Goal: Task Accomplishment & Management: Manage account settings

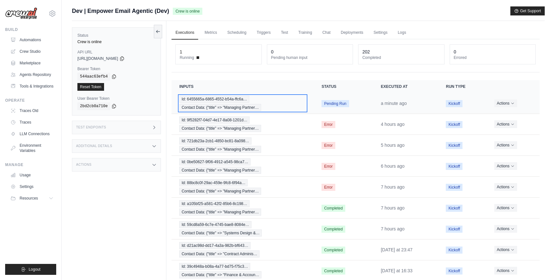
click at [269, 105] on div "Id: 6455665a-6865-4552-b54a-ffc6a… Contact Data: {"title" => "Managing Partner…" at bounding box center [242, 102] width 127 height 15
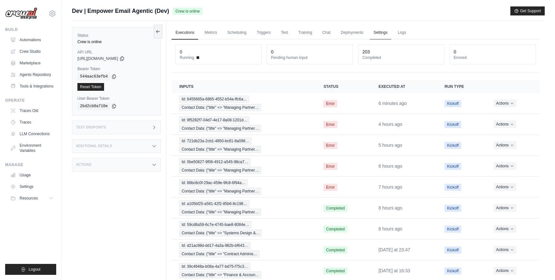
click at [379, 30] on link "Settings" at bounding box center [381, 32] width 22 height 13
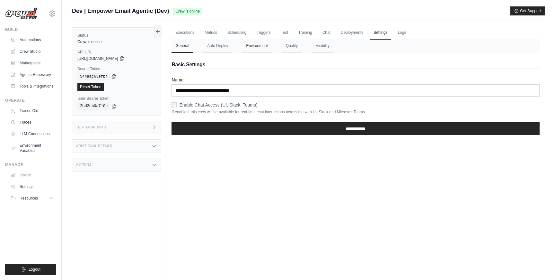
click at [263, 46] on button "Environment" at bounding box center [256, 45] width 29 height 13
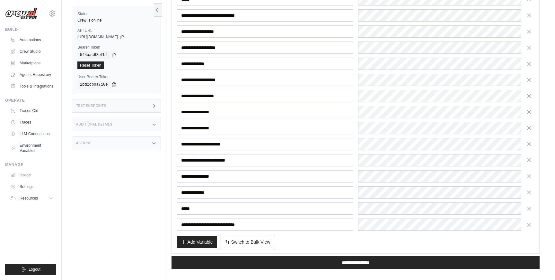
scroll to position [817, 0]
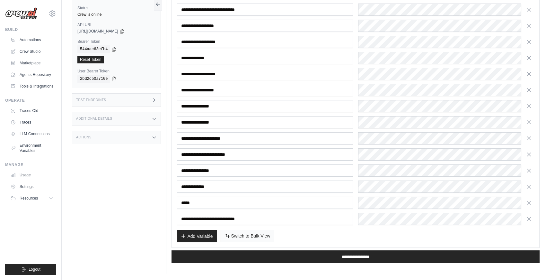
click at [245, 237] on span "Switch to Bulk View" at bounding box center [250, 235] width 39 height 6
type textarea "**********"
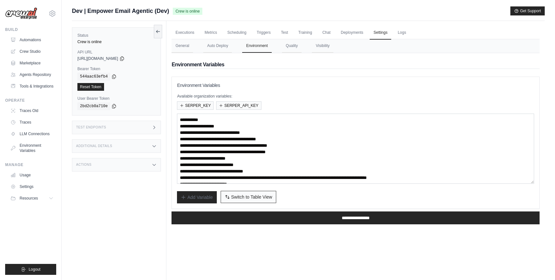
click at [259, 198] on span "Switch to Table View" at bounding box center [251, 196] width 41 height 6
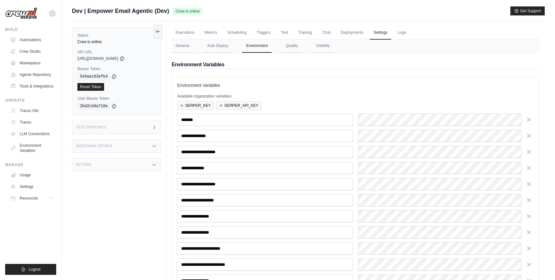
scroll to position [126, 0]
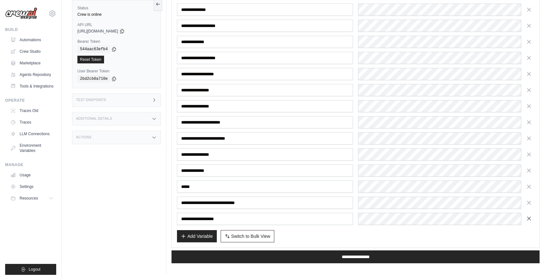
click at [528, 218] on icon "button" at bounding box center [529, 218] width 6 height 6
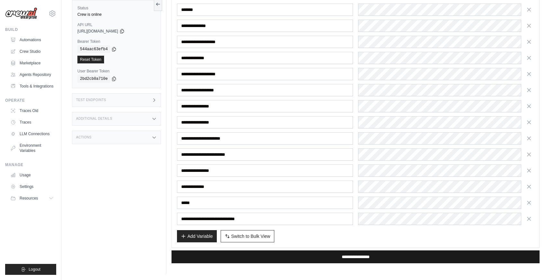
click at [374, 257] on input "**********" at bounding box center [356, 256] width 368 height 13
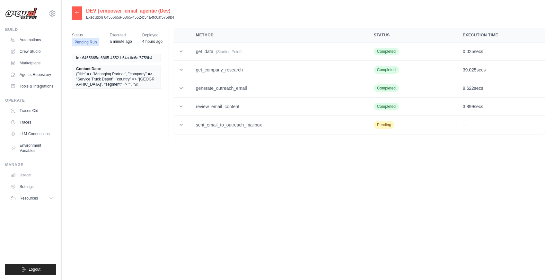
drag, startPoint x: 174, startPoint y: 17, endPoint x: 104, endPoint y: 16, distance: 69.7
click at [104, 16] on p "Execution 6455665a-6865-4552-b54a-ffc6af5759b4" at bounding box center [130, 17] width 88 height 5
copy p "6455665a-6865-4552-b54a-ffc6af5759b4"
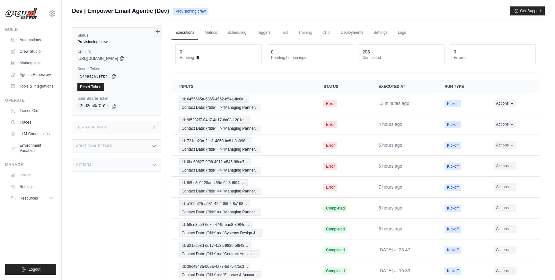
click at [126, 230] on div "Status Provisioning crew API URL copied https://empower-email-agentic-0ae54a8d-…" at bounding box center [119, 161] width 94 height 280
click at [118, 253] on div "Status Provisioning crew API URL copied https://empower-email-agentic-0ae54a8d-…" at bounding box center [119, 161] width 94 height 280
click at [96, 245] on div "Status Provisioning crew API URL copied https://empower-email-agentic-0ae54a8d-…" at bounding box center [119, 161] width 94 height 280
click at [376, 33] on link "Settings" at bounding box center [381, 32] width 22 height 13
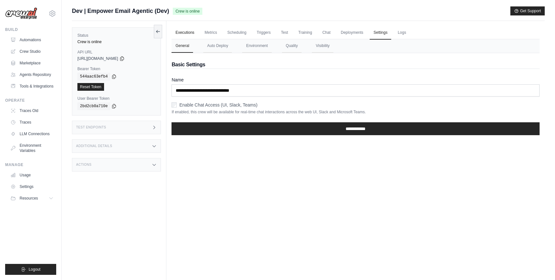
click at [184, 35] on link "Executions" at bounding box center [185, 32] width 27 height 13
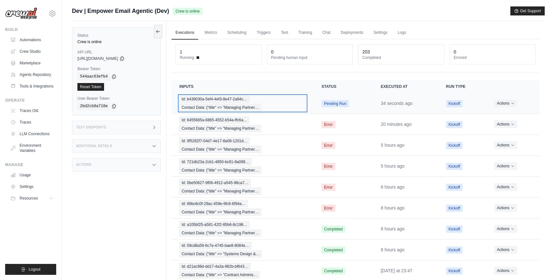
click at [276, 108] on div "Id: b439030a-5ef4-4ef3-8e47-2a84c… Contact Data: {"title" => "Managing Partner…" at bounding box center [242, 102] width 127 height 15
click at [272, 103] on div "Id: b439030a-5ef4-4ef3-8e47-2a84c… Contact Data: {"title" => "Managing Partner…" at bounding box center [242, 102] width 127 height 15
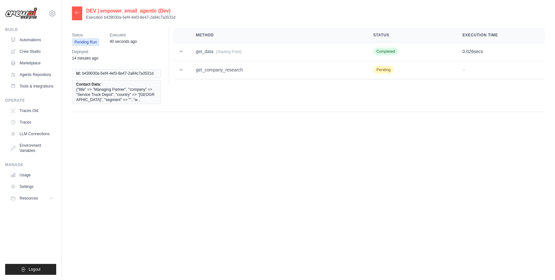
drag, startPoint x: 179, startPoint y: 19, endPoint x: 104, endPoint y: 18, distance: 75.2
click at [104, 18] on div "DEV | empower_email_agentic (Dev) Execution b439030a-5ef4-4ef3-8e47-2a84c7a3531d" at bounding box center [308, 13] width 473 height 14
copy p "b439030a-5ef4-4ef3-8e47-2a84c7a3531d"
click at [79, 11] on icon at bounding box center [77, 12] width 5 height 5
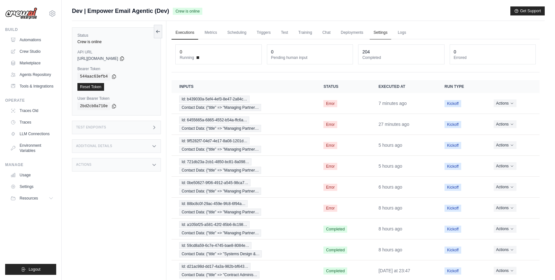
click at [380, 29] on link "Settings" at bounding box center [381, 32] width 22 height 13
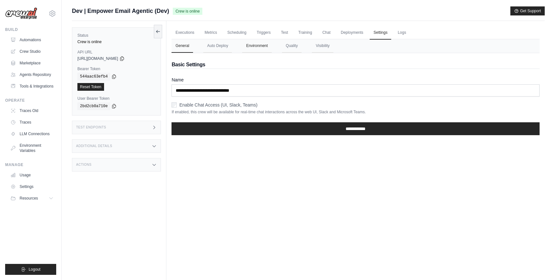
click at [245, 48] on button "Environment" at bounding box center [256, 45] width 29 height 13
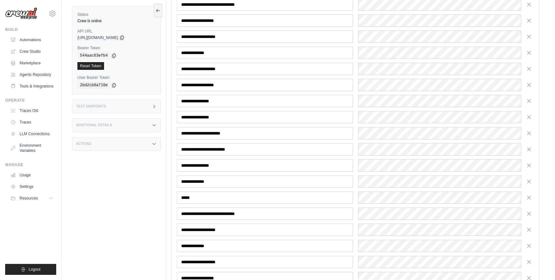
scroll to position [1042, 0]
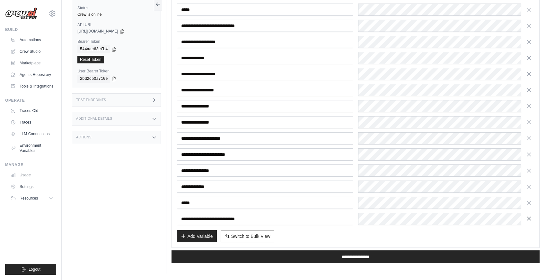
click at [531, 217] on icon "button" at bounding box center [529, 218] width 6 height 6
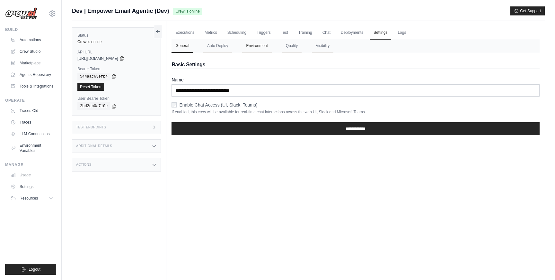
click at [255, 49] on button "Environment" at bounding box center [256, 45] width 29 height 13
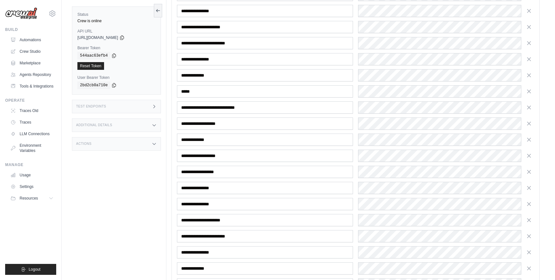
scroll to position [1042, 0]
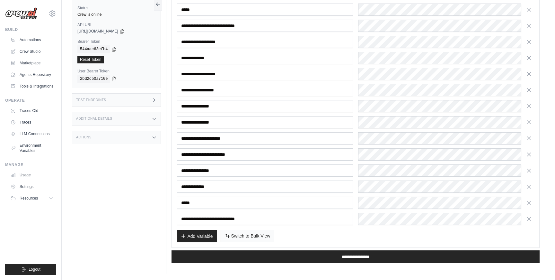
click at [254, 237] on span "Switch to Bulk View" at bounding box center [250, 235] width 39 height 6
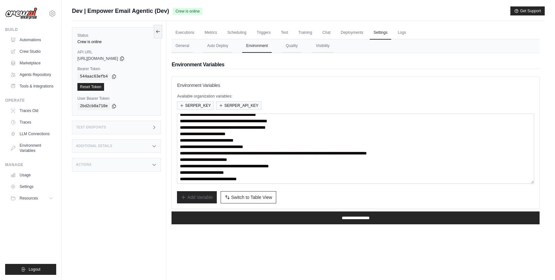
scroll to position [32, 0]
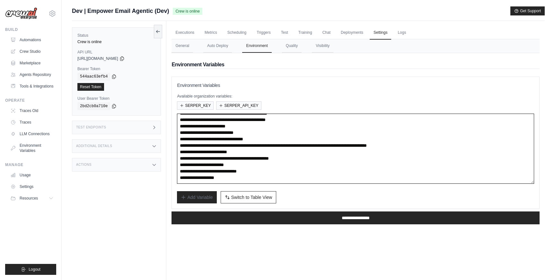
click at [267, 181] on textarea "**********" at bounding box center [355, 148] width 357 height 70
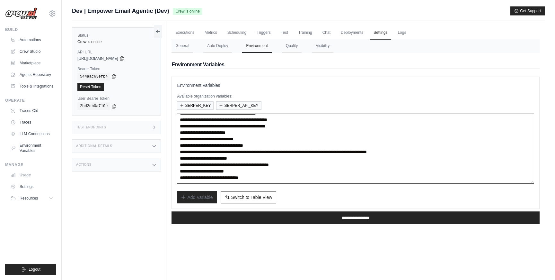
click at [285, 170] on textarea "**********" at bounding box center [355, 148] width 357 height 70
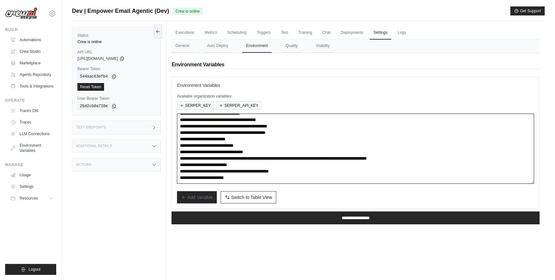
scroll to position [19, 0]
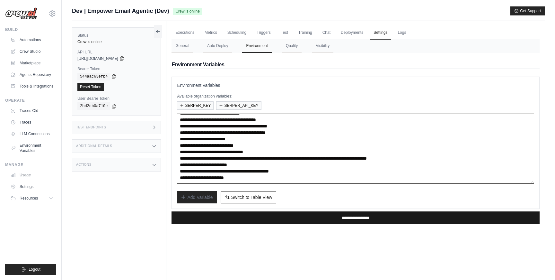
type textarea "**********"
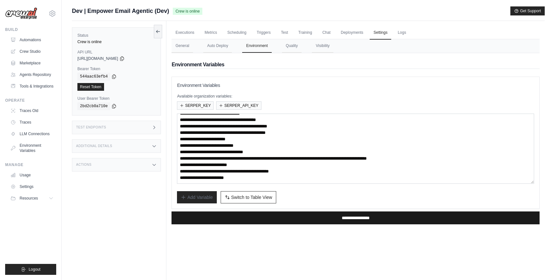
click at [295, 213] on input "**********" at bounding box center [356, 217] width 368 height 13
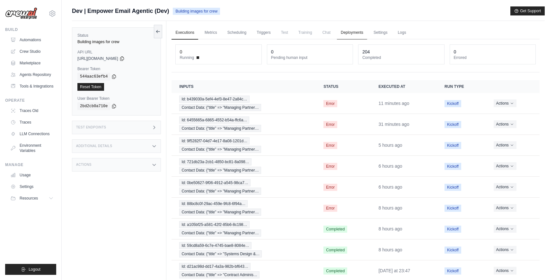
click at [356, 36] on link "Deployments" at bounding box center [352, 32] width 30 height 13
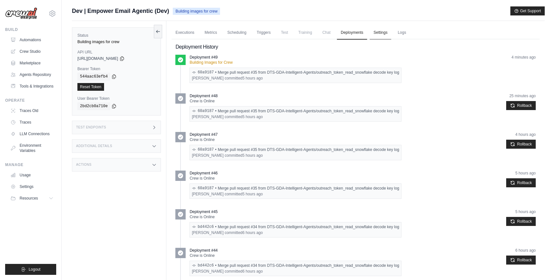
click at [378, 31] on link "Settings" at bounding box center [381, 32] width 22 height 13
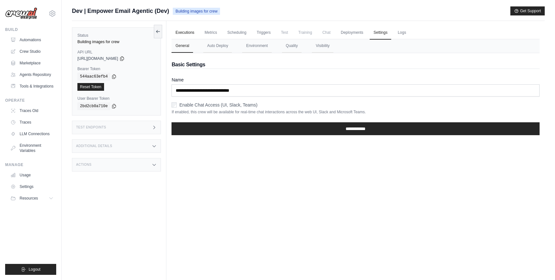
click at [187, 31] on link "Executions" at bounding box center [185, 32] width 27 height 13
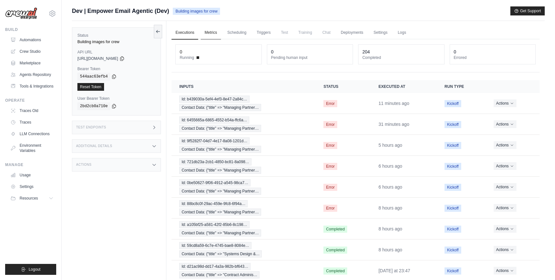
click at [212, 36] on link "Metrics" at bounding box center [211, 32] width 20 height 13
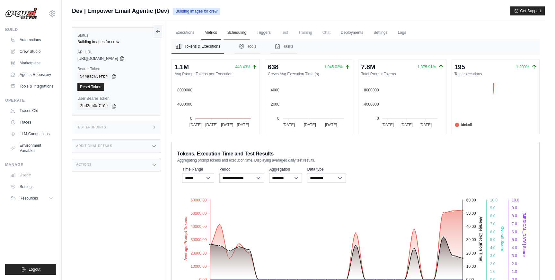
click at [232, 36] on link "Scheduling" at bounding box center [237, 32] width 27 height 13
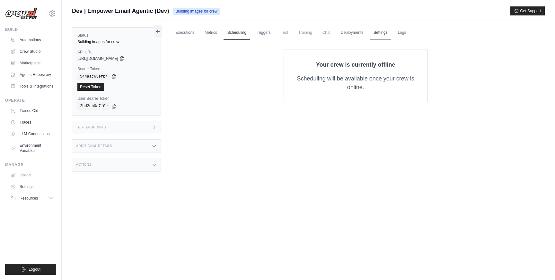
click at [381, 29] on link "Settings" at bounding box center [381, 32] width 22 height 13
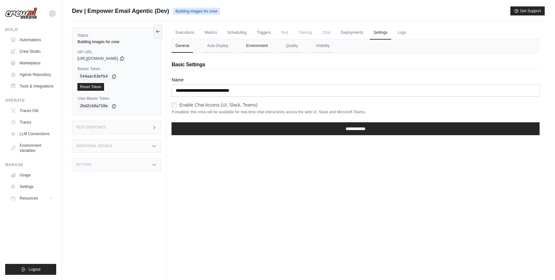
click at [254, 46] on button "Environment" at bounding box center [256, 45] width 29 height 13
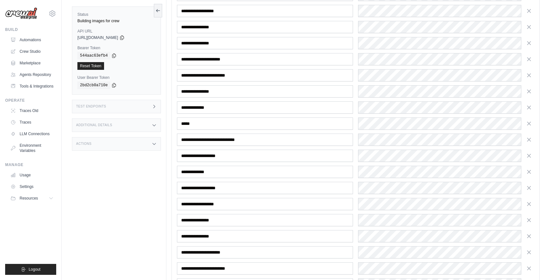
scroll to position [1250, 0]
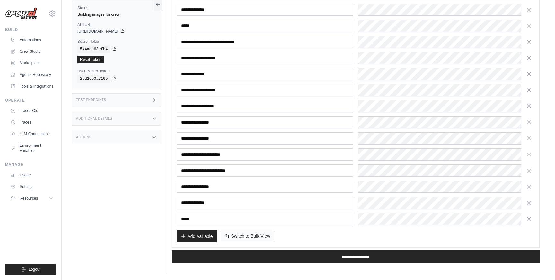
click at [238, 239] on button "Switch to Bulk View Switch to Table View" at bounding box center [248, 235] width 54 height 12
type textarea "**********"
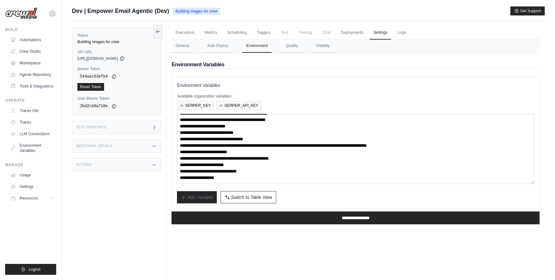
scroll to position [0, 0]
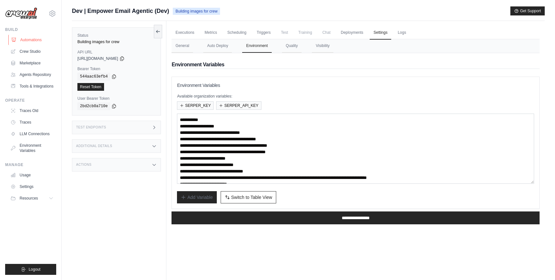
click at [32, 41] on link "Automations" at bounding box center [32, 40] width 49 height 10
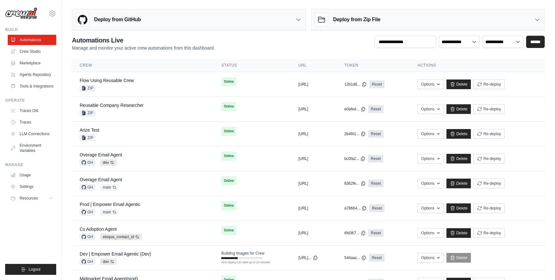
click at [43, 222] on ul "Build Automations Crew Studio Marketplace Agents Repository Resources Blog" at bounding box center [30, 150] width 51 height 247
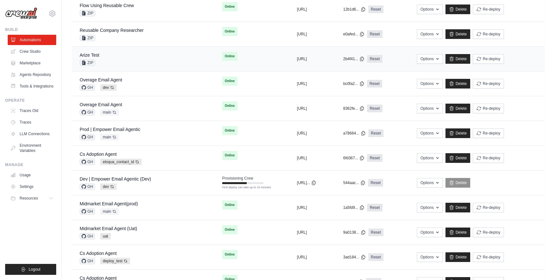
scroll to position [85, 0]
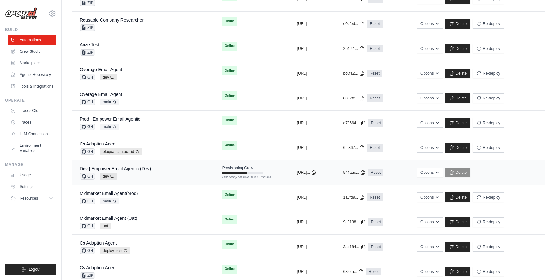
click at [193, 167] on td "Dev | Empower Email Agentic (Dev) GH dev Auto-deploy enabled" at bounding box center [143, 172] width 143 height 25
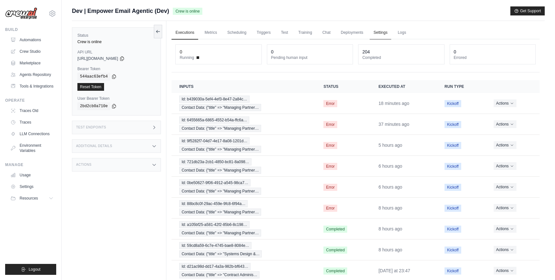
click at [383, 31] on link "Settings" at bounding box center [381, 32] width 22 height 13
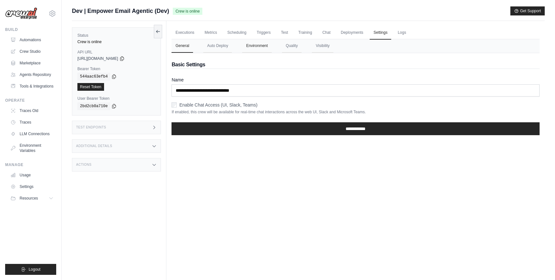
click at [263, 46] on button "Environment" at bounding box center [256, 45] width 29 height 13
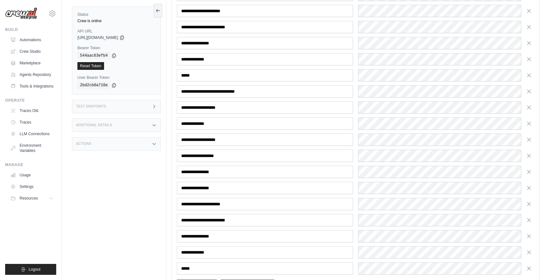
scroll to position [1250, 0]
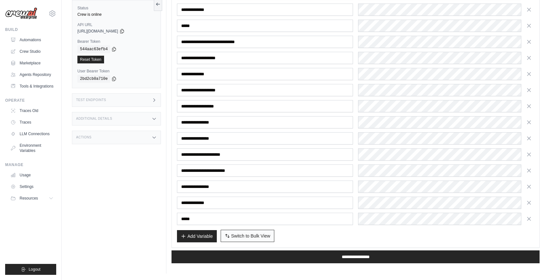
click at [230, 238] on button "Switch to Bulk View Switch to Table View" at bounding box center [248, 235] width 54 height 12
type textarea "**********"
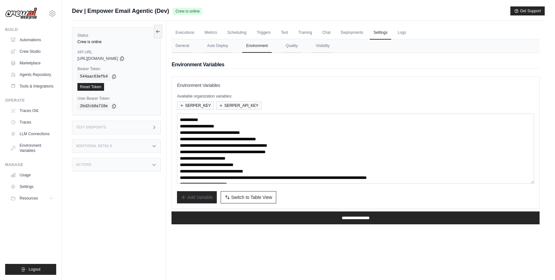
scroll to position [32, 0]
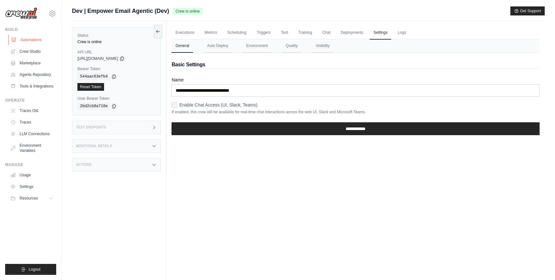
click at [31, 45] on link "Automations" at bounding box center [32, 40] width 49 height 10
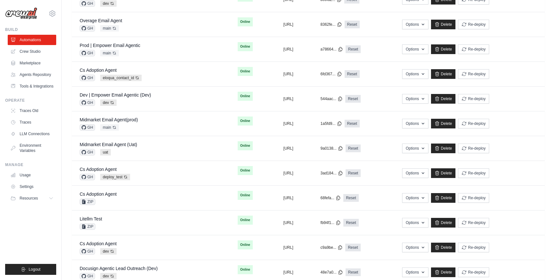
scroll to position [225, 0]
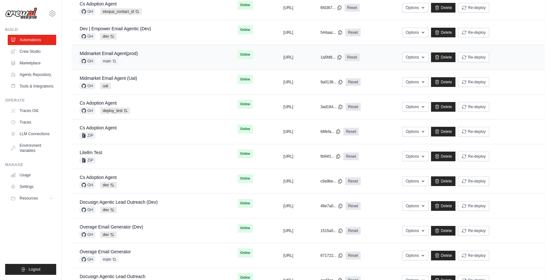
click at [158, 62] on div "Midmarket Email Agent(prod) GH main Auto-deploy enabled" at bounding box center [151, 57] width 143 height 14
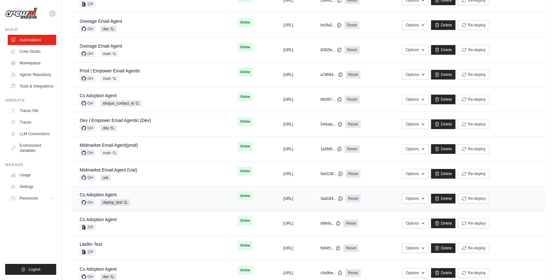
scroll to position [135, 0]
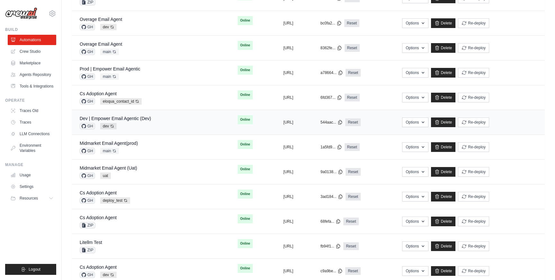
click at [176, 118] on div "Dev | Empower Email Agentic (Dev) GH dev Auto-deploy enabled" at bounding box center [151, 122] width 143 height 14
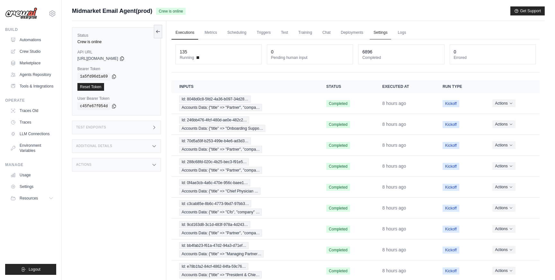
click at [379, 31] on link "Settings" at bounding box center [381, 32] width 22 height 13
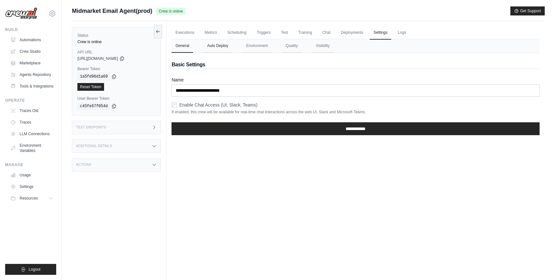
click at [219, 42] on button "Auto Deploy" at bounding box center [217, 45] width 29 height 13
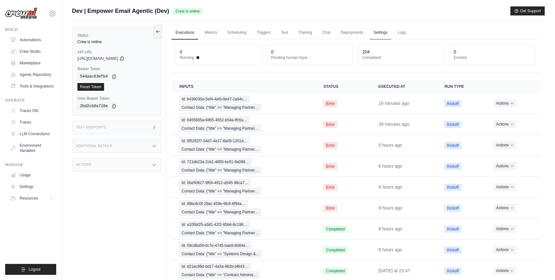
click at [380, 32] on link "Settings" at bounding box center [381, 32] width 22 height 13
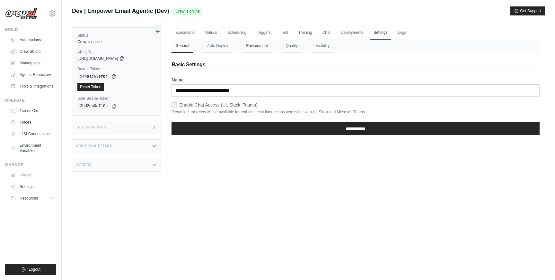
click at [257, 42] on button "Environment" at bounding box center [256, 45] width 29 height 13
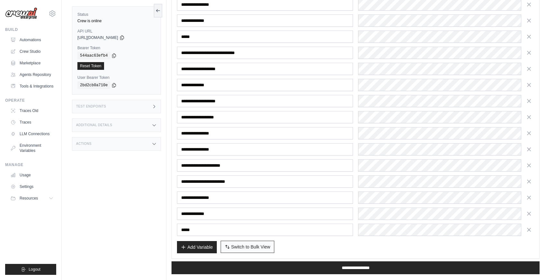
scroll to position [1250, 0]
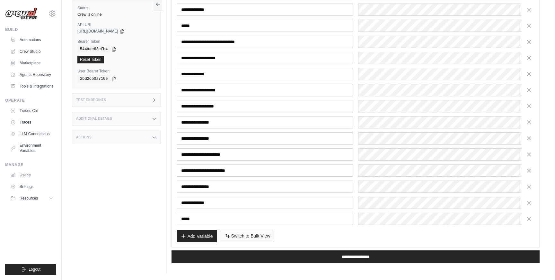
click at [243, 235] on span "Switch to Bulk View" at bounding box center [250, 235] width 39 height 6
type textarea "**********"
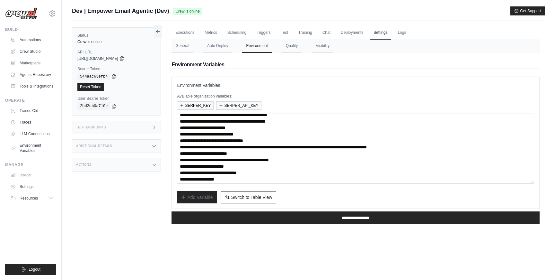
scroll to position [32, 0]
